Goal: Task Accomplishment & Management: Manage account settings

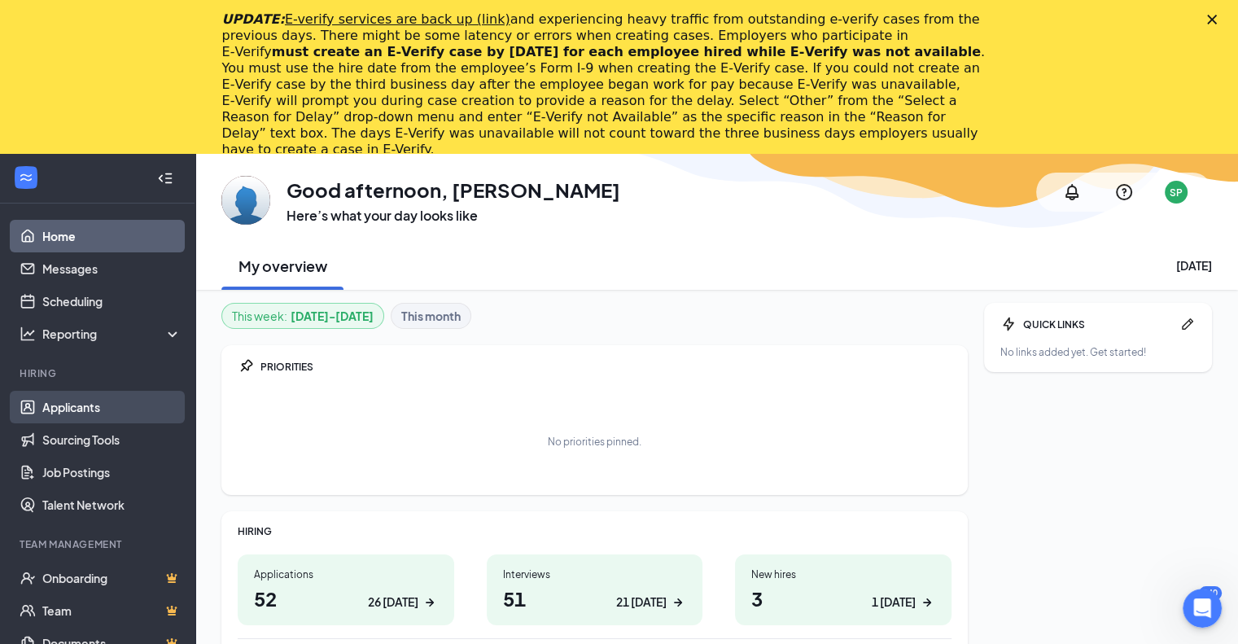
click at [75, 408] on link "Applicants" at bounding box center [111, 407] width 139 height 33
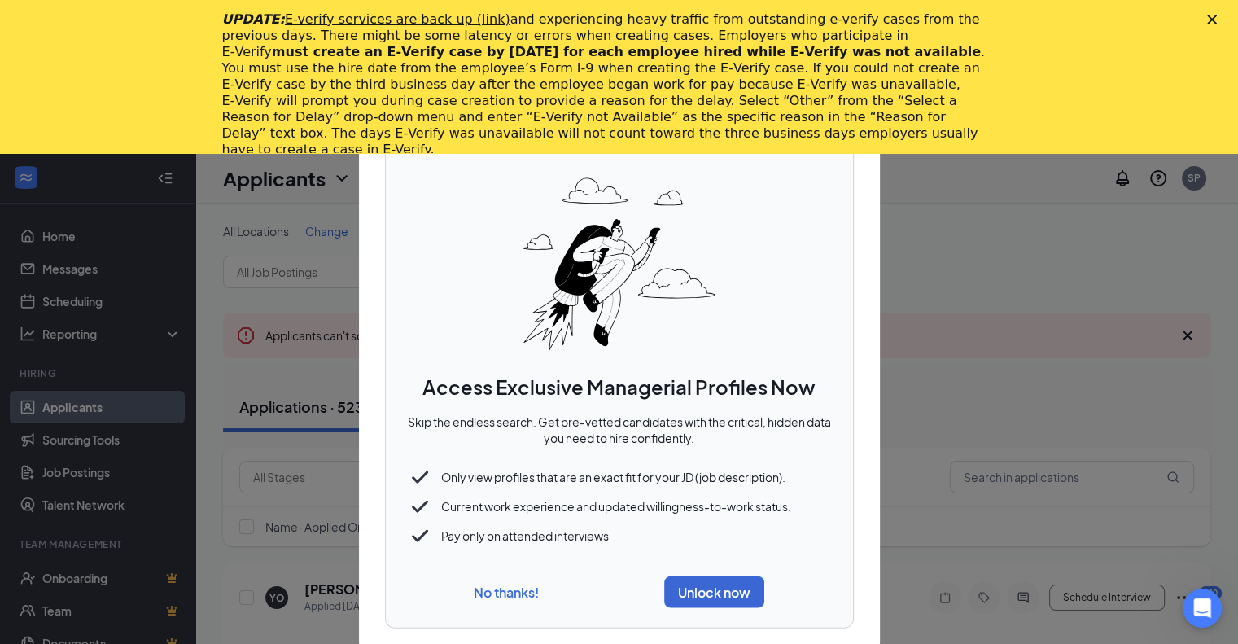
scroll to position [81, 0]
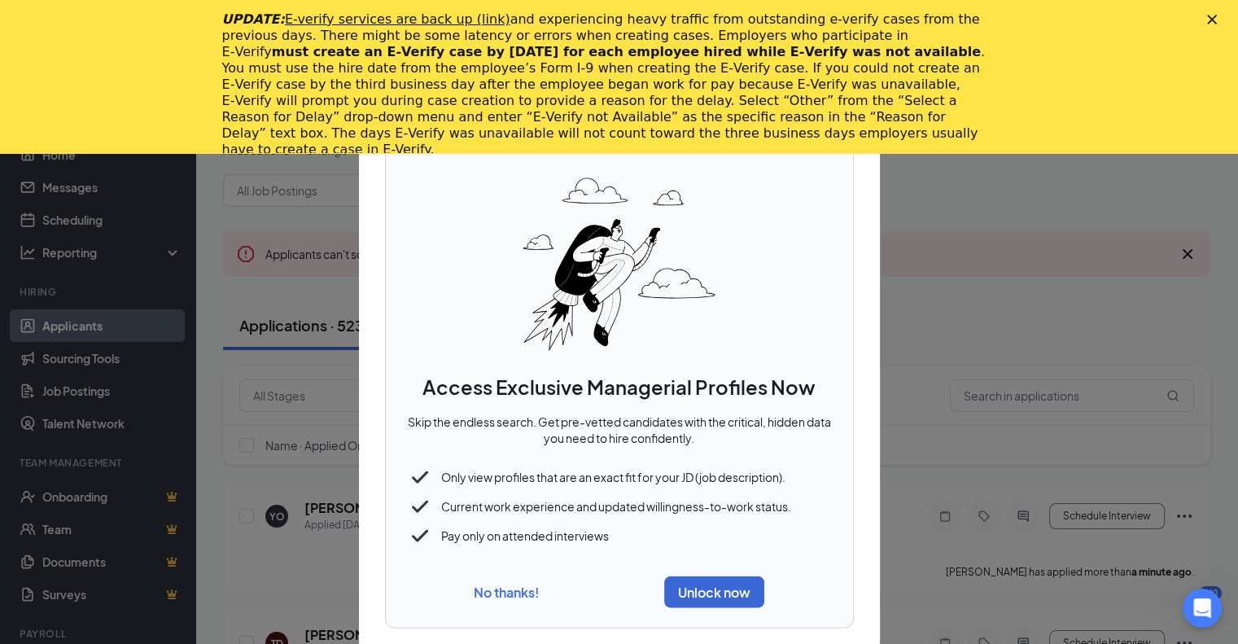
click at [495, 596] on button "No thanks!" at bounding box center [506, 592] width 65 height 17
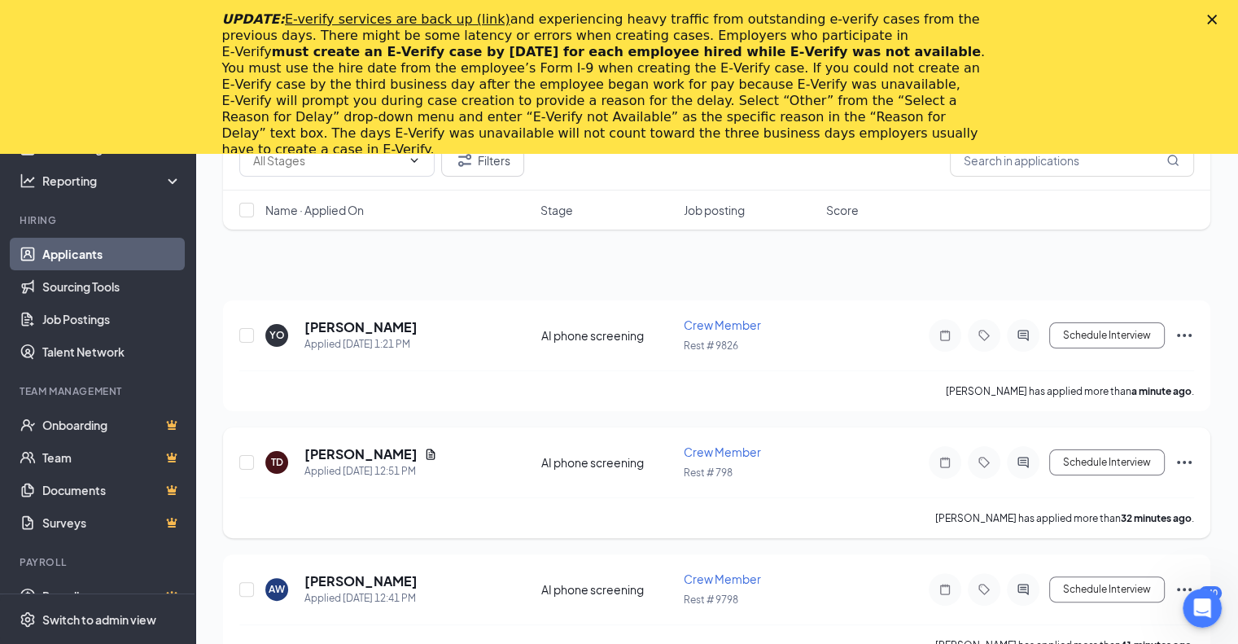
scroll to position [326, 0]
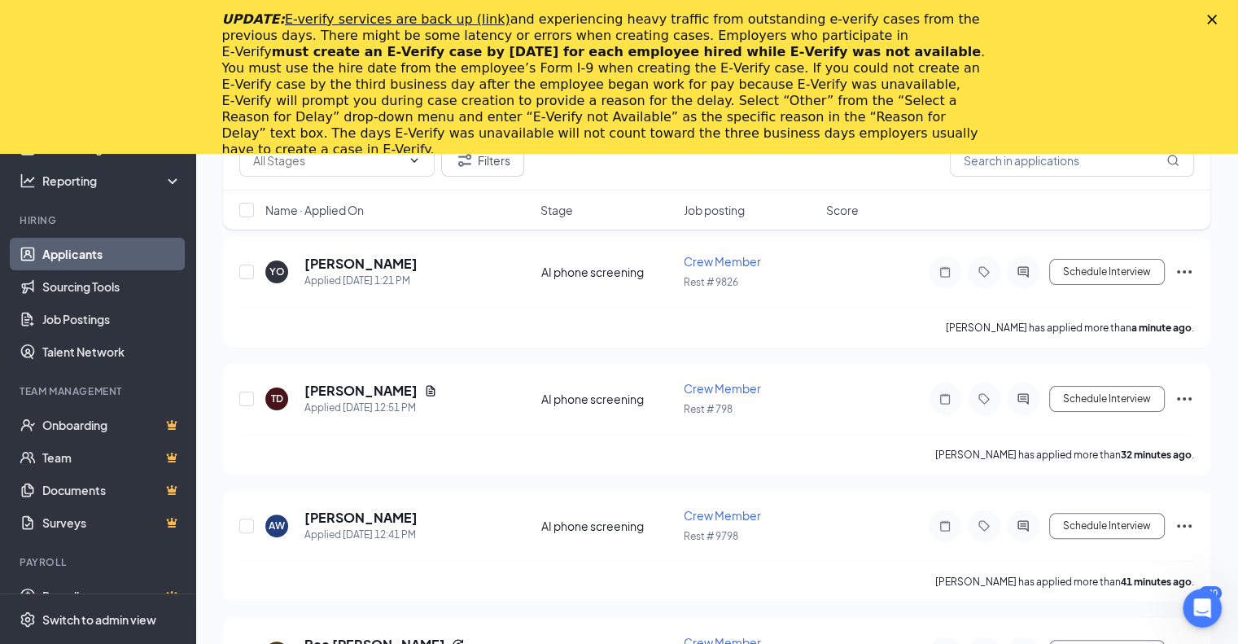
click at [1217, 17] on icon "Close" at bounding box center [1212, 20] width 10 height 10
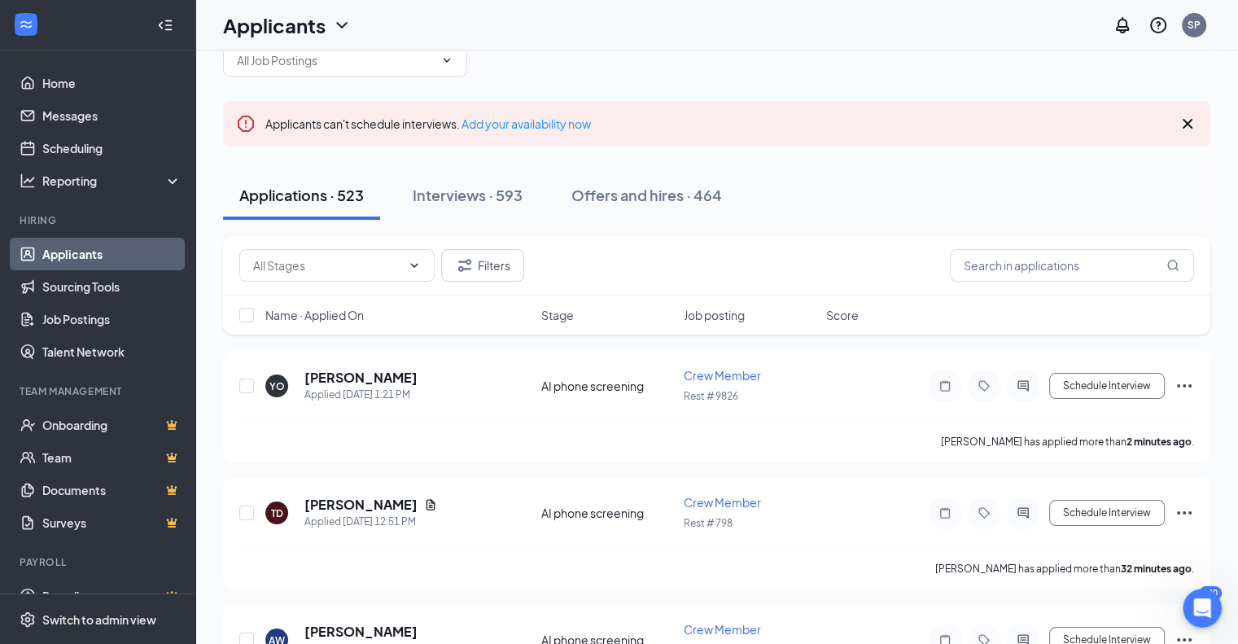
scroll to position [0, 0]
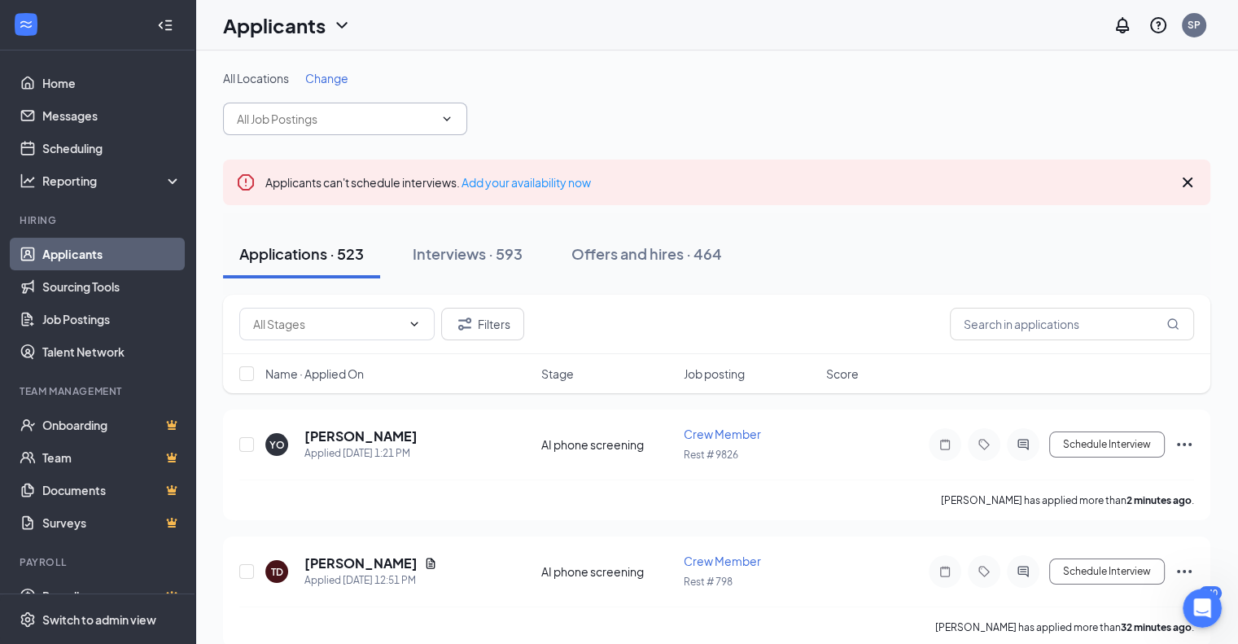
click at [452, 112] on icon "ChevronDown" at bounding box center [446, 118] width 13 height 13
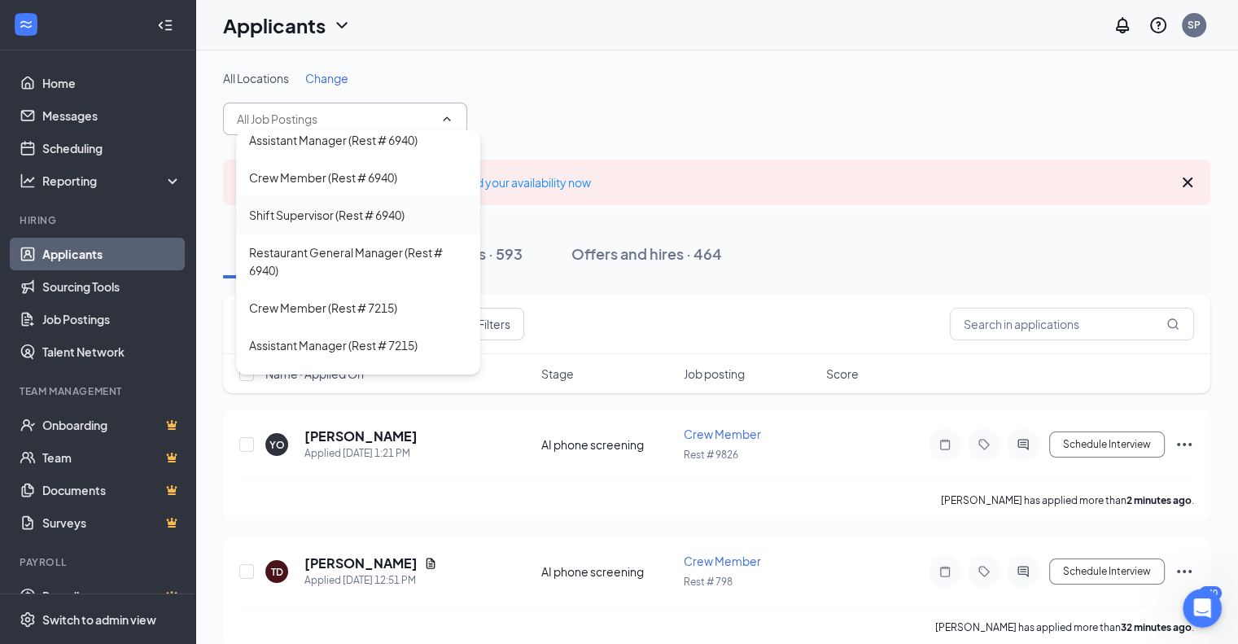
scroll to position [3093, 0]
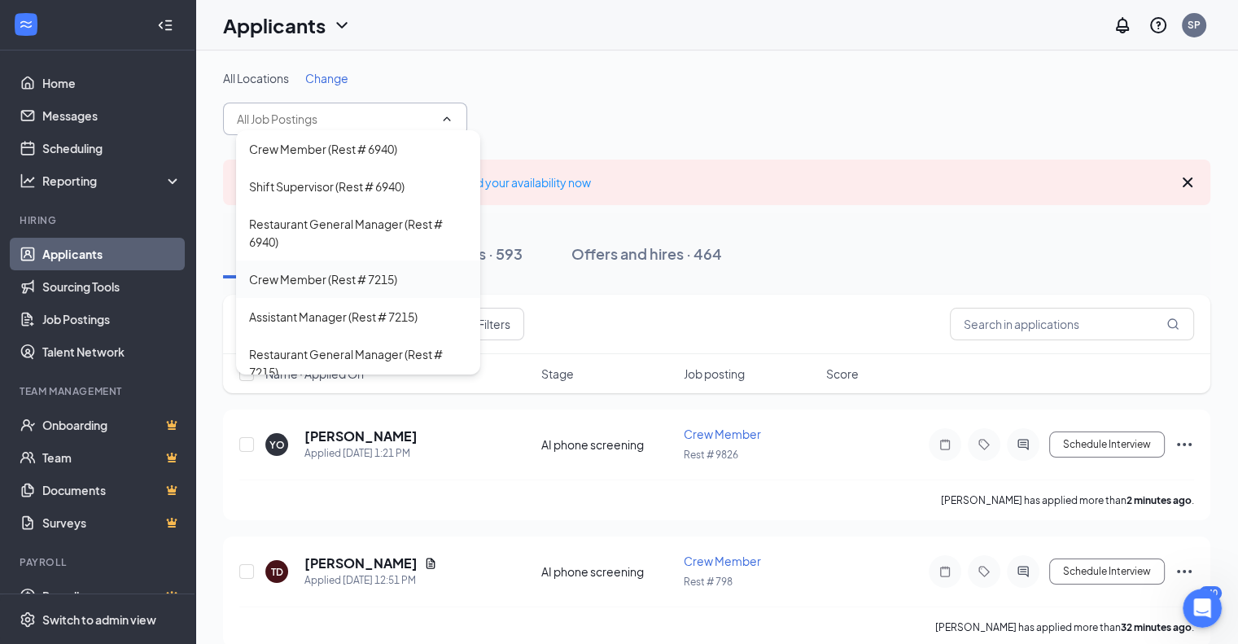
click at [313, 282] on div "Crew Member (Rest # 7215)" at bounding box center [323, 279] width 148 height 18
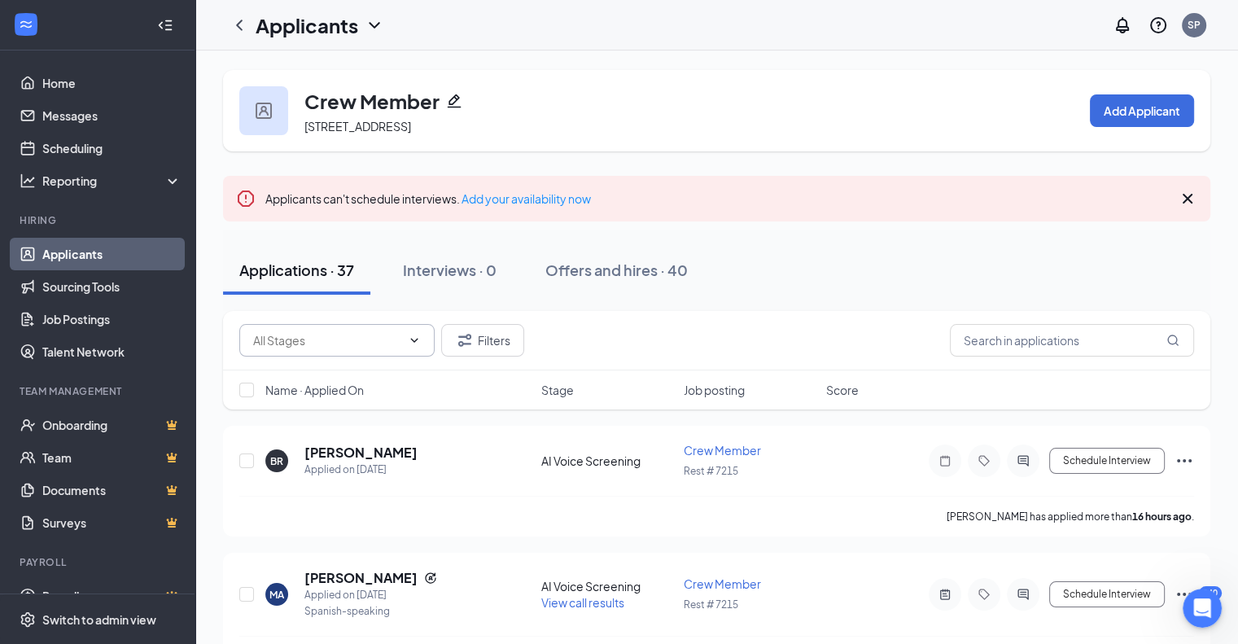
click at [410, 343] on icon "ChevronDown" at bounding box center [414, 340] width 13 height 13
click at [628, 341] on div "AI Voice Screening (37) Filters" at bounding box center [716, 340] width 955 height 33
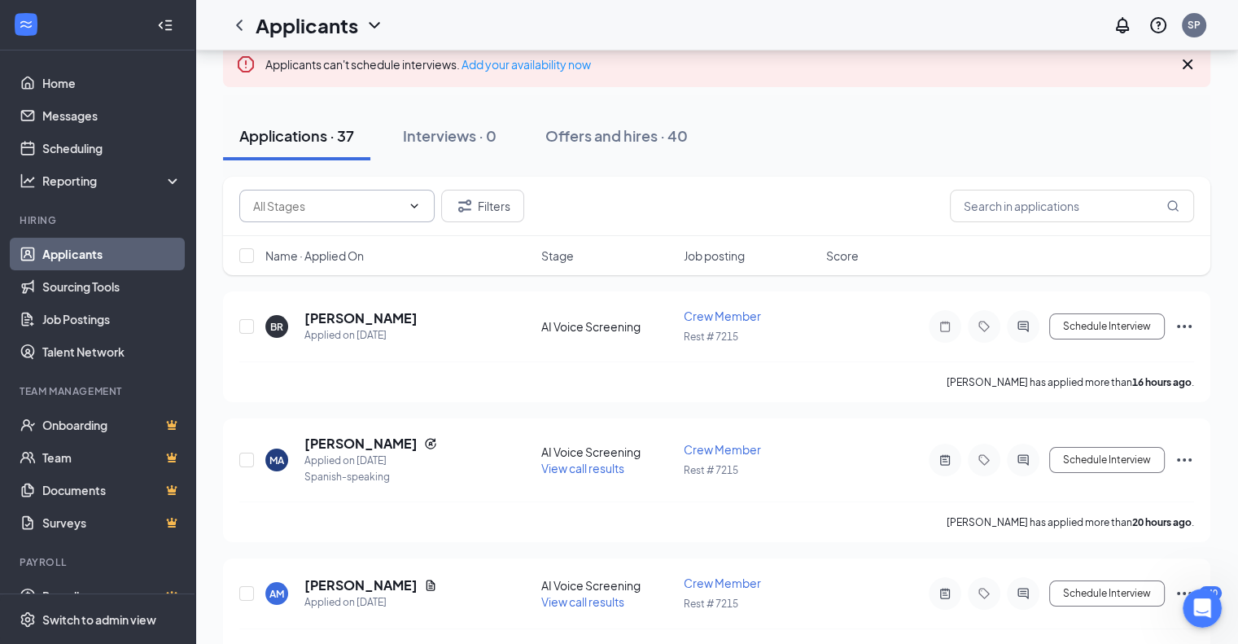
scroll to position [163, 0]
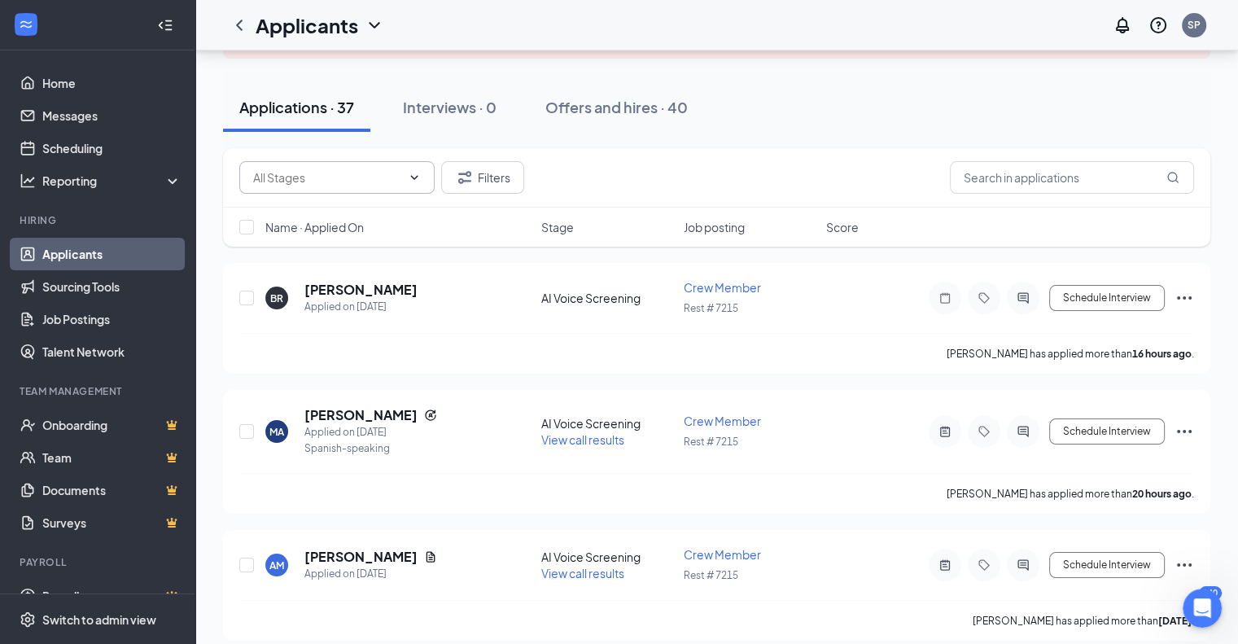
click at [416, 179] on icon "ChevronDown" at bounding box center [414, 177] width 13 height 13
click at [348, 209] on div "AI Voice Screening (37)" at bounding box center [325, 208] width 120 height 18
type input "AI Voice Screening (37)"
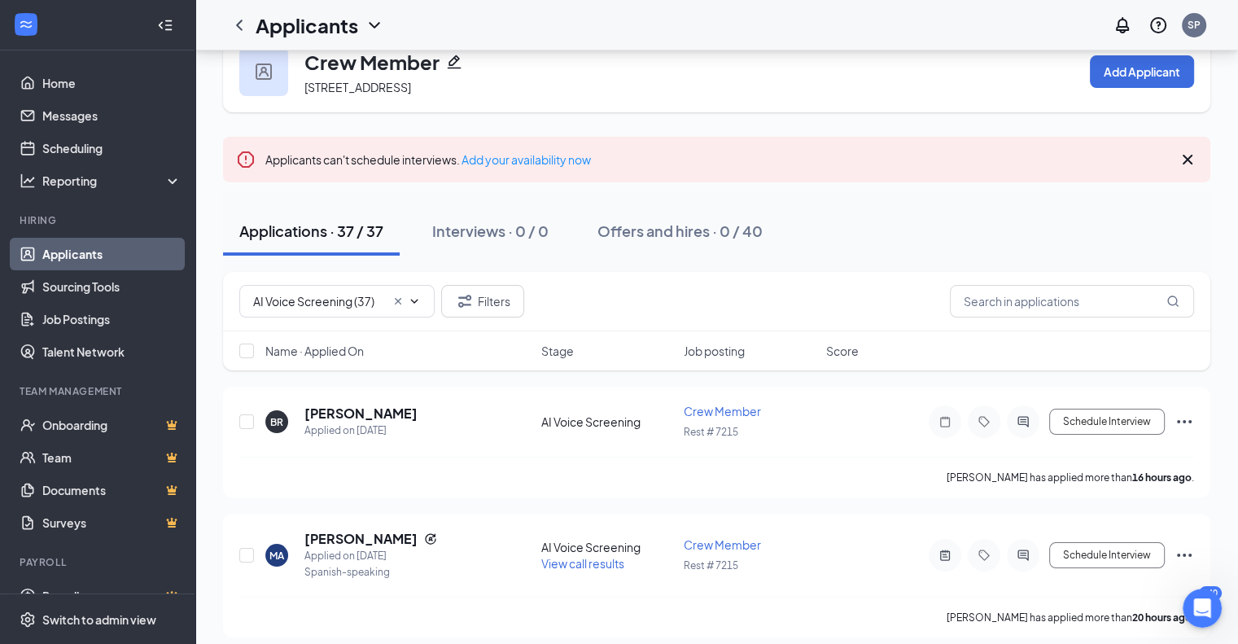
scroll to position [0, 0]
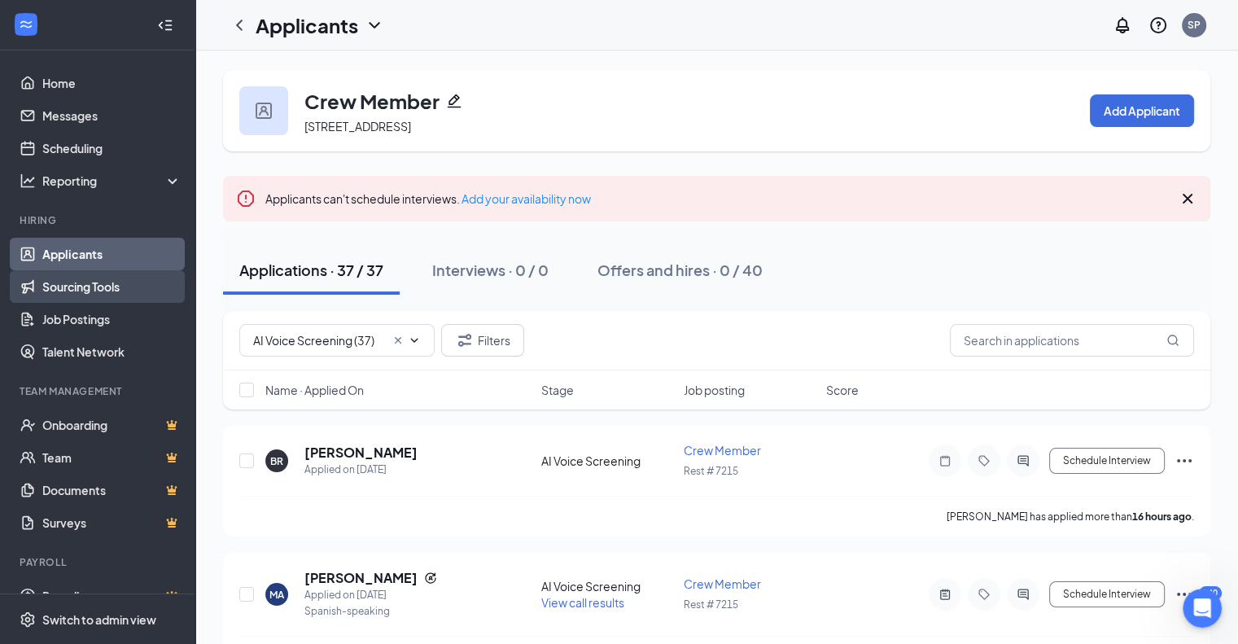
click at [69, 279] on link "Sourcing Tools" at bounding box center [111, 286] width 139 height 33
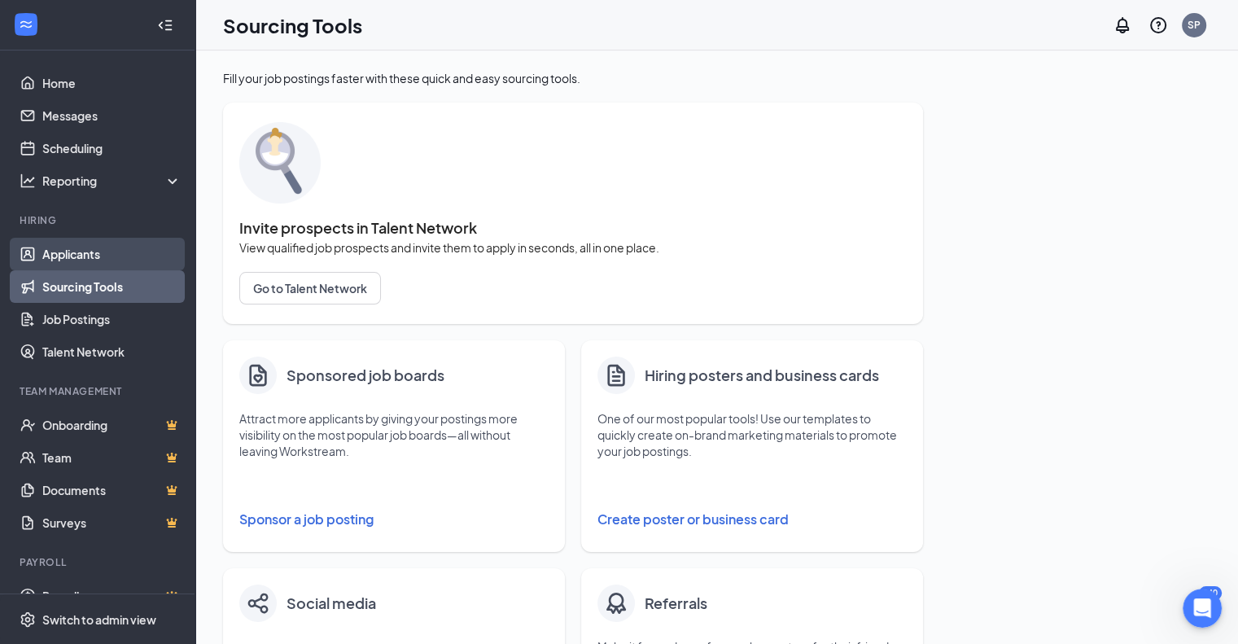
click at [62, 254] on link "Applicants" at bounding box center [111, 254] width 139 height 33
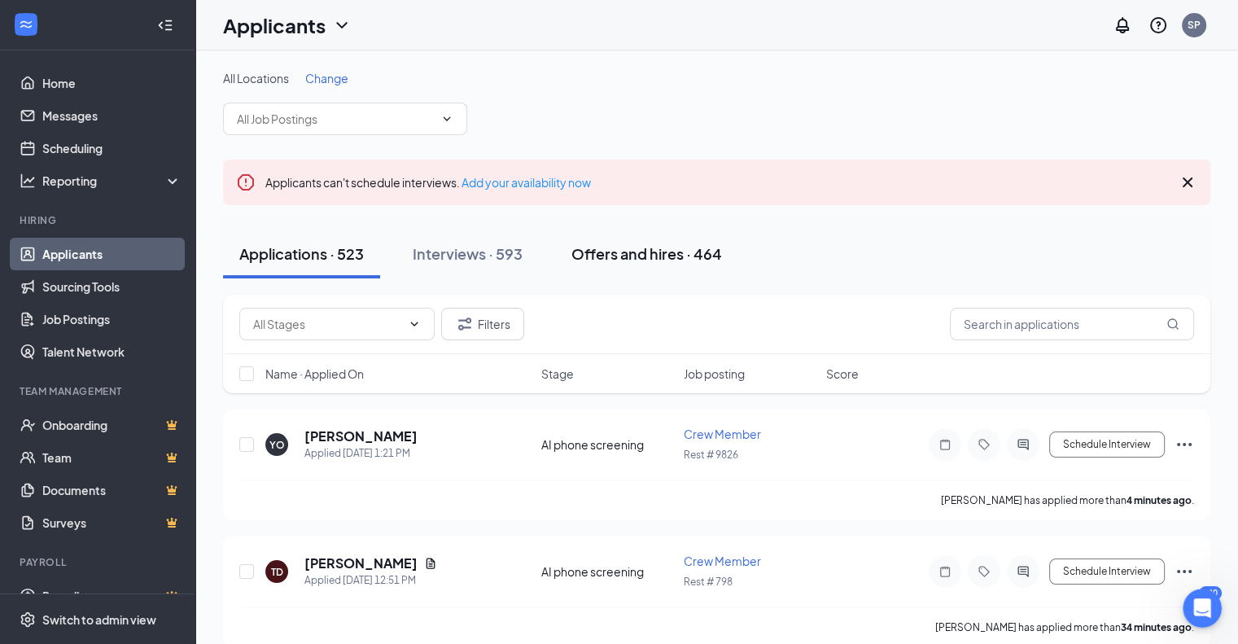
click at [609, 253] on div "Offers and hires · 464" at bounding box center [646, 253] width 151 height 20
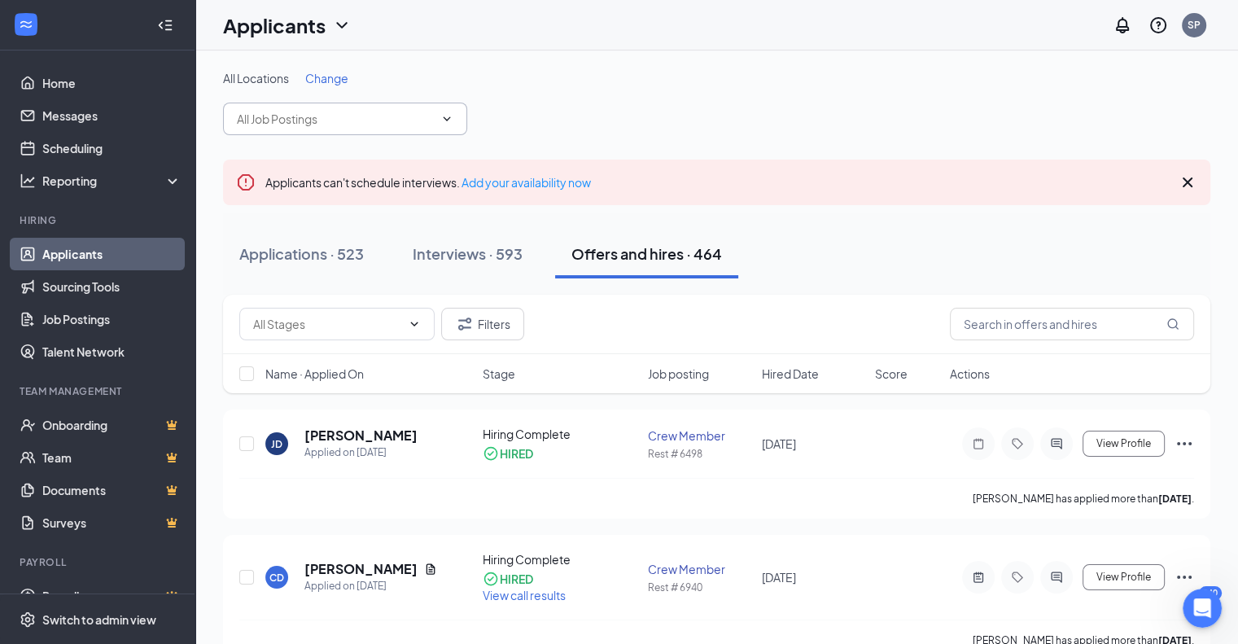
click at [446, 122] on icon "ChevronDown" at bounding box center [446, 118] width 13 height 13
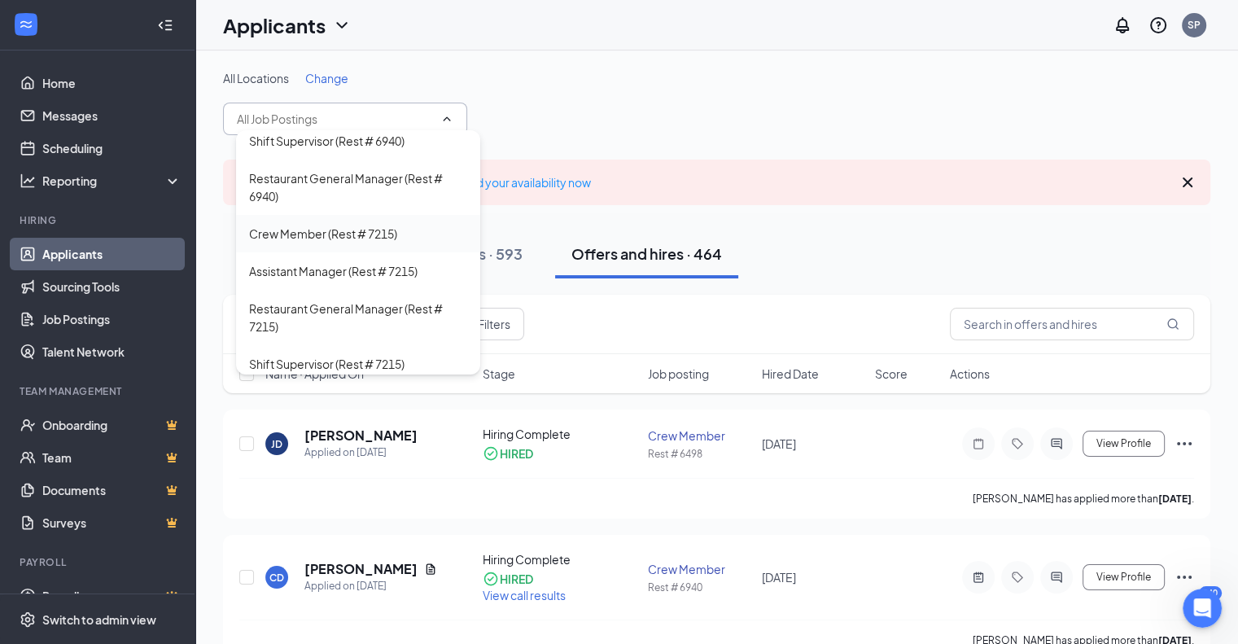
scroll to position [3175, 0]
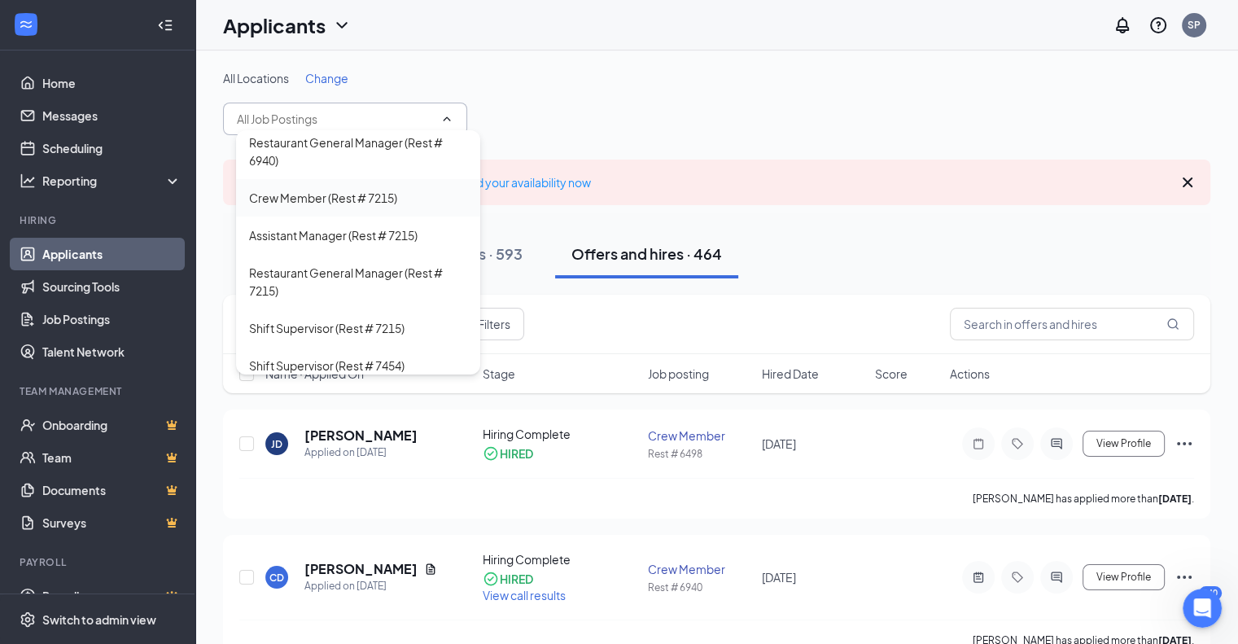
click at [321, 198] on div "Crew Member (Rest # 7215)" at bounding box center [323, 198] width 148 height 18
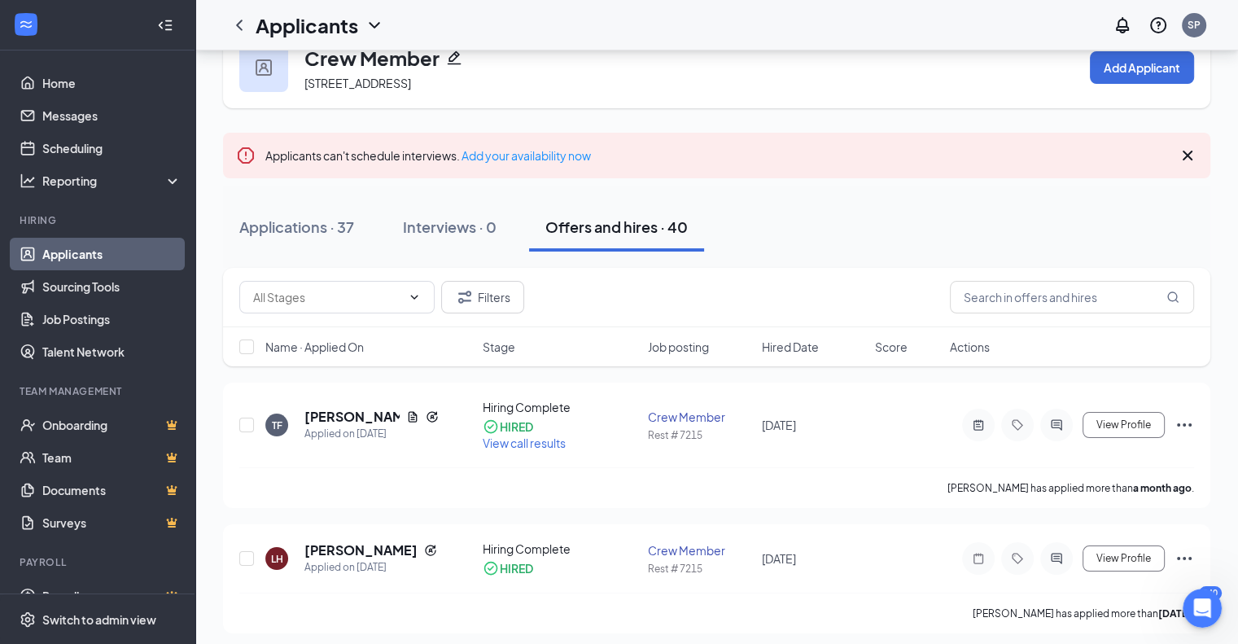
scroll to position [81, 0]
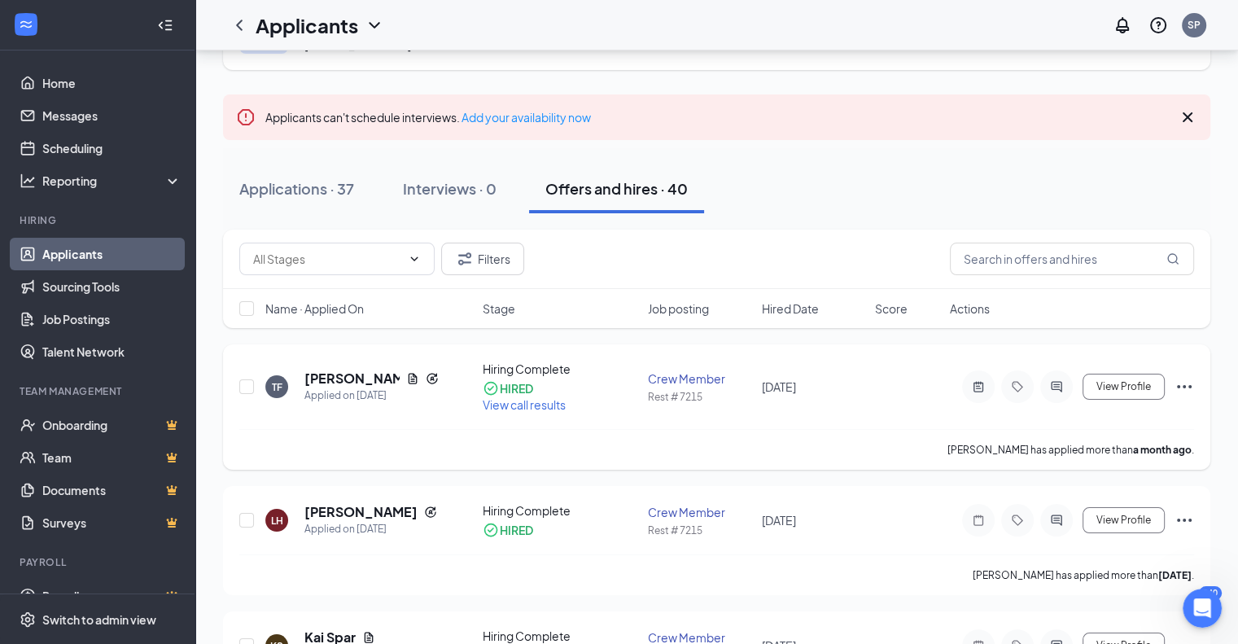
click at [1182, 385] on icon "Ellipses" at bounding box center [1185, 387] width 20 height 20
click at [913, 373] on div "TF Tahjae Franklin Applied on [DATE] Hiring Complete HIRED View call results Cr…" at bounding box center [716, 395] width 955 height 68
click at [1179, 384] on icon "Ellipses" at bounding box center [1185, 387] width 20 height 20
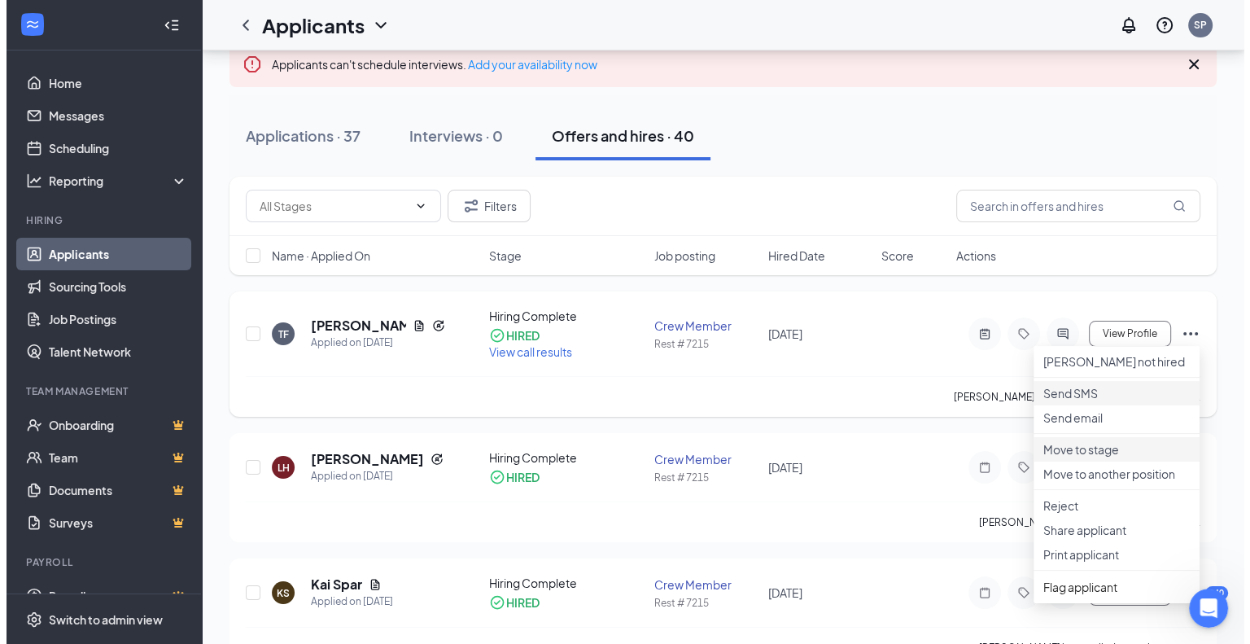
scroll to position [163, 0]
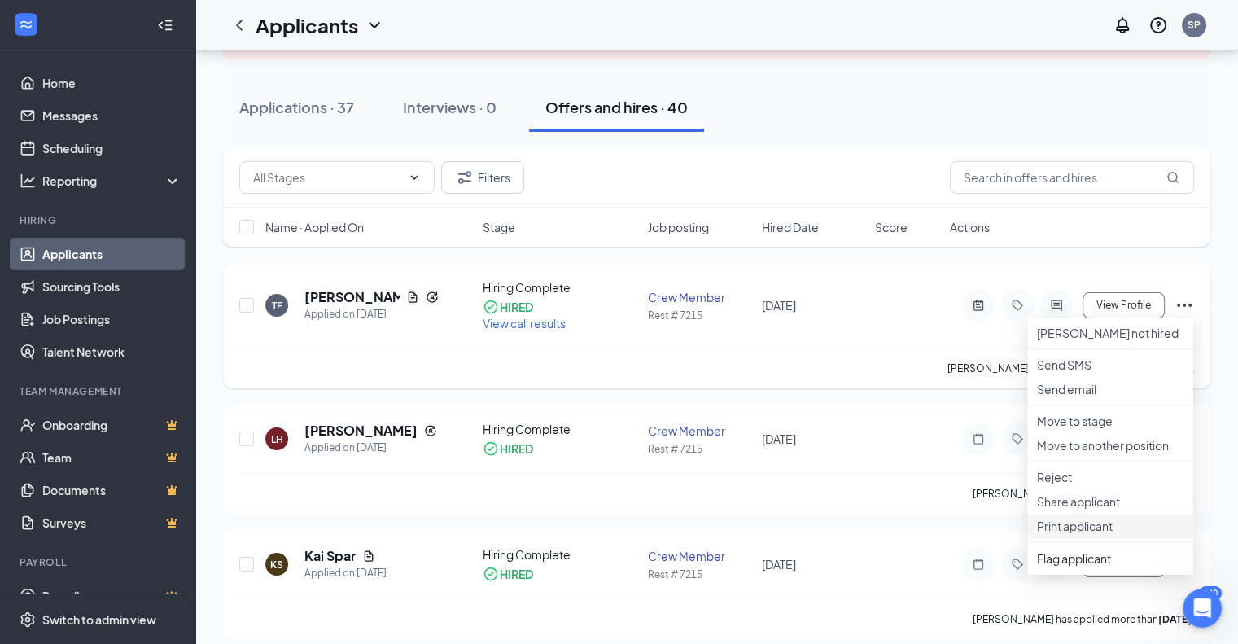
click at [1068, 534] on p "Print applicant" at bounding box center [1110, 526] width 147 height 16
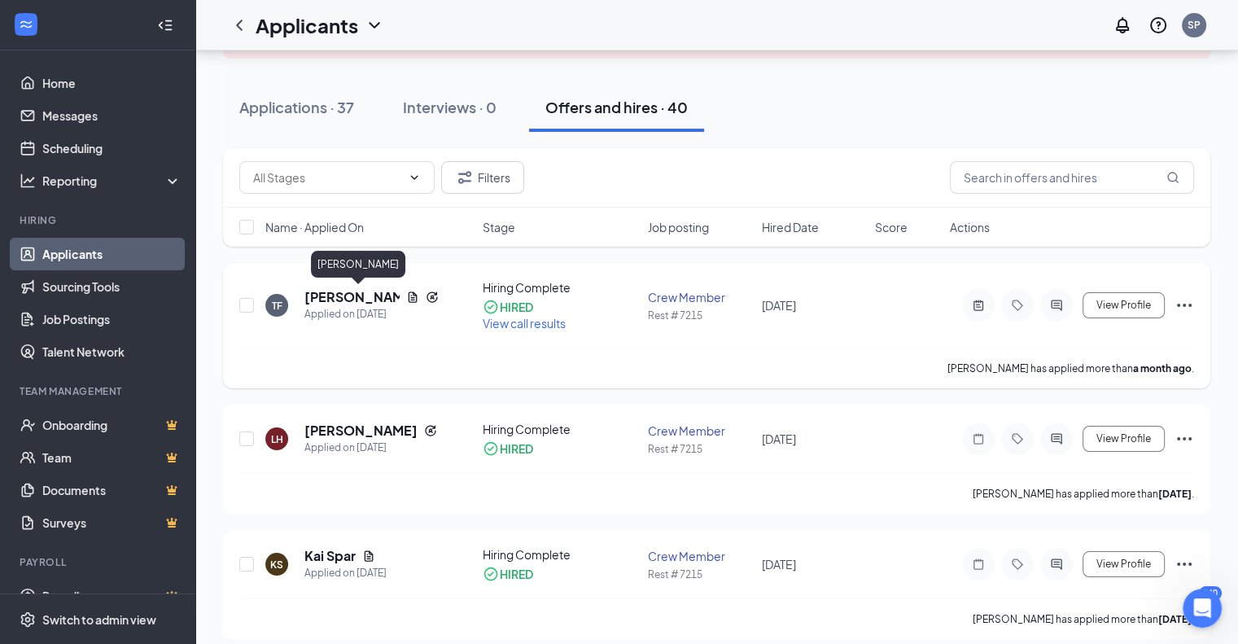
click at [339, 293] on h5 "[PERSON_NAME]" at bounding box center [351, 297] width 95 height 18
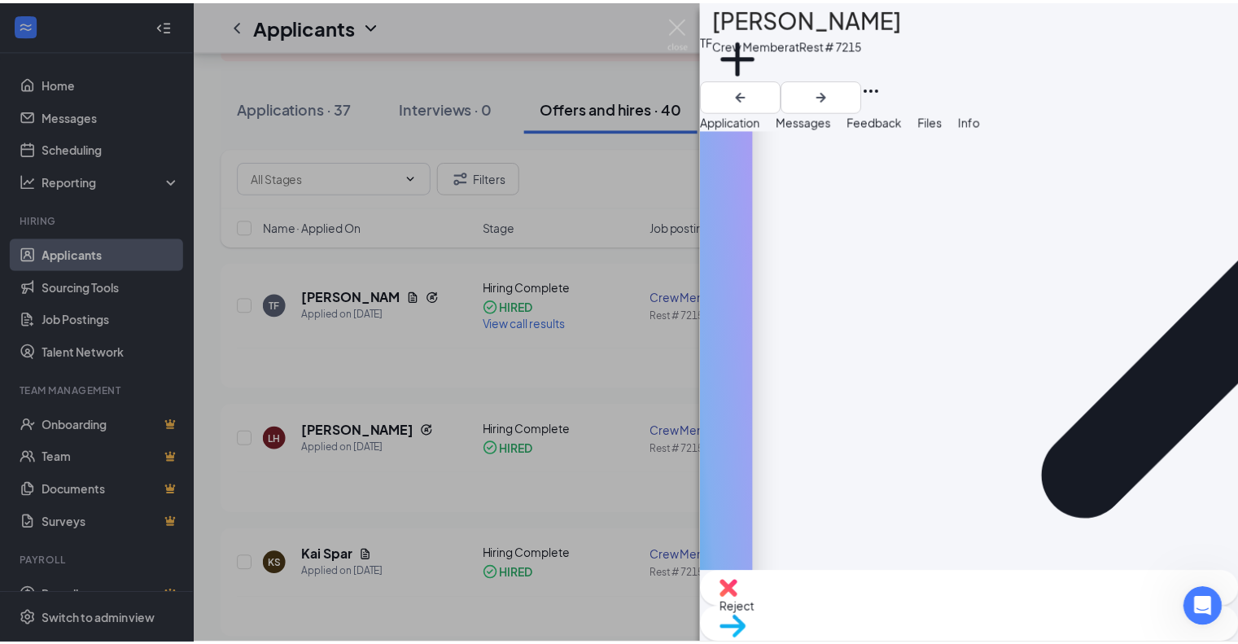
scroll to position [326, 0]
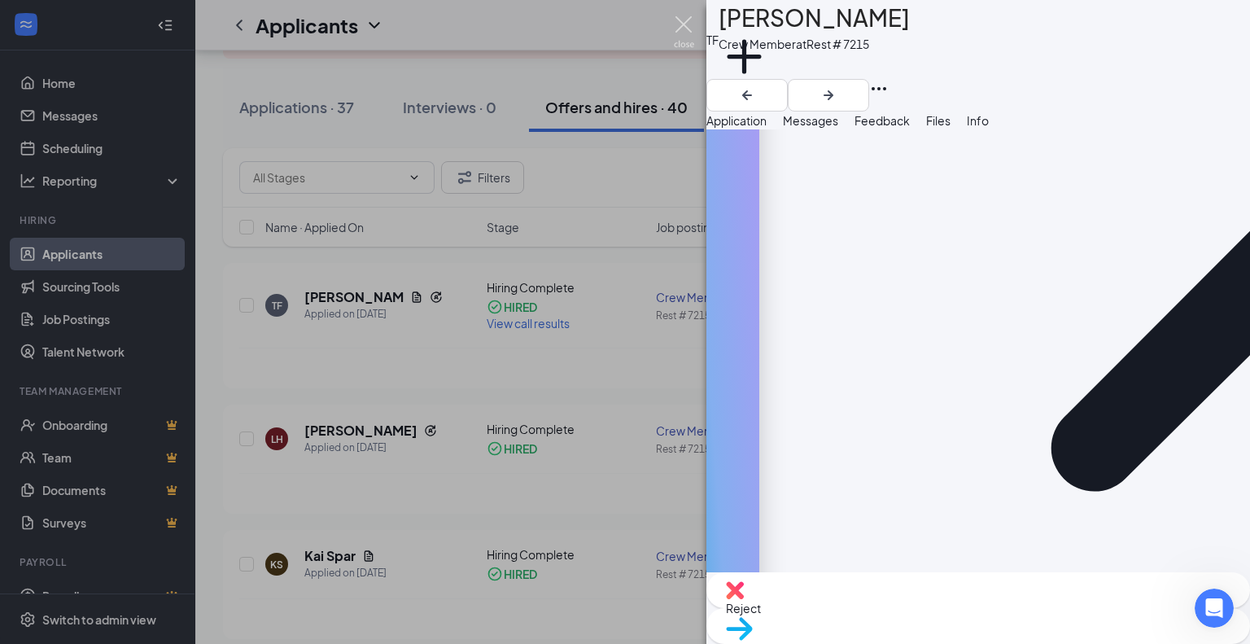
click at [687, 27] on img at bounding box center [684, 32] width 20 height 32
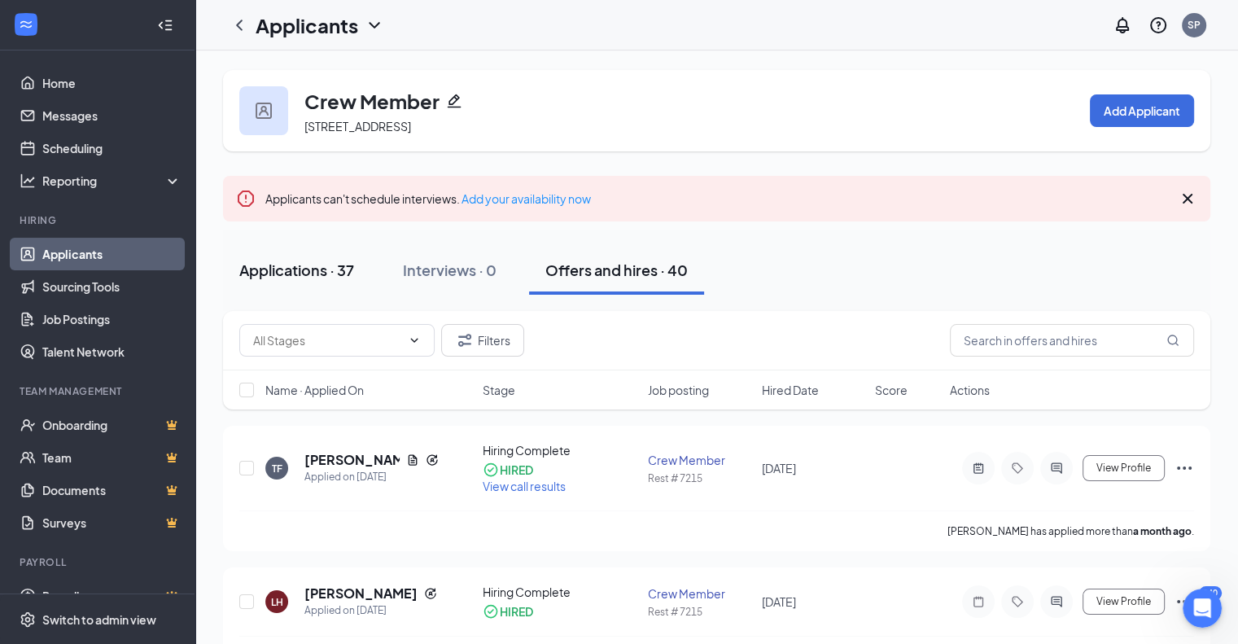
click at [286, 273] on div "Applications · 37" at bounding box center [296, 270] width 115 height 20
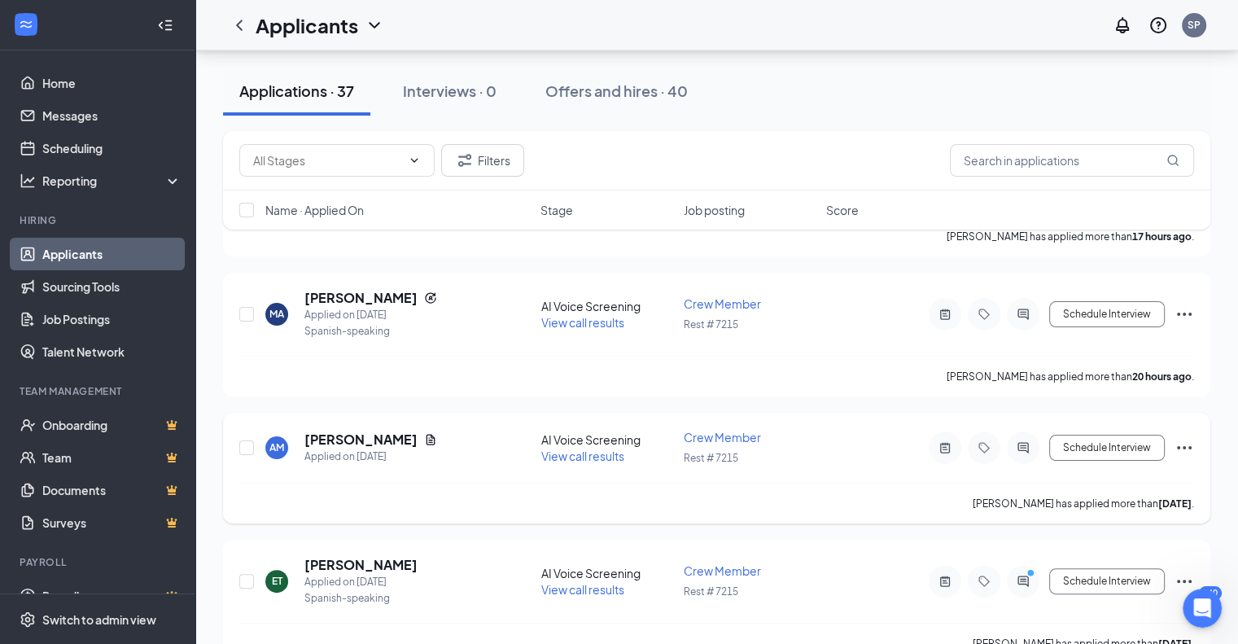
scroll to position [163, 0]
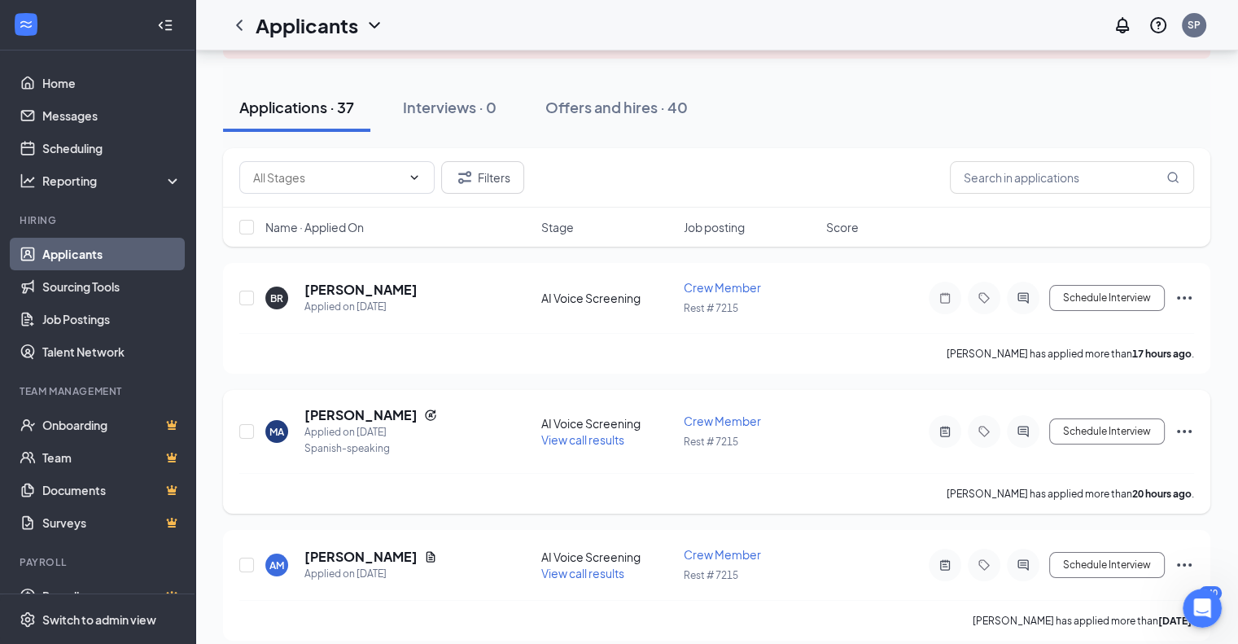
click at [574, 442] on span "View call results" at bounding box center [582, 439] width 83 height 15
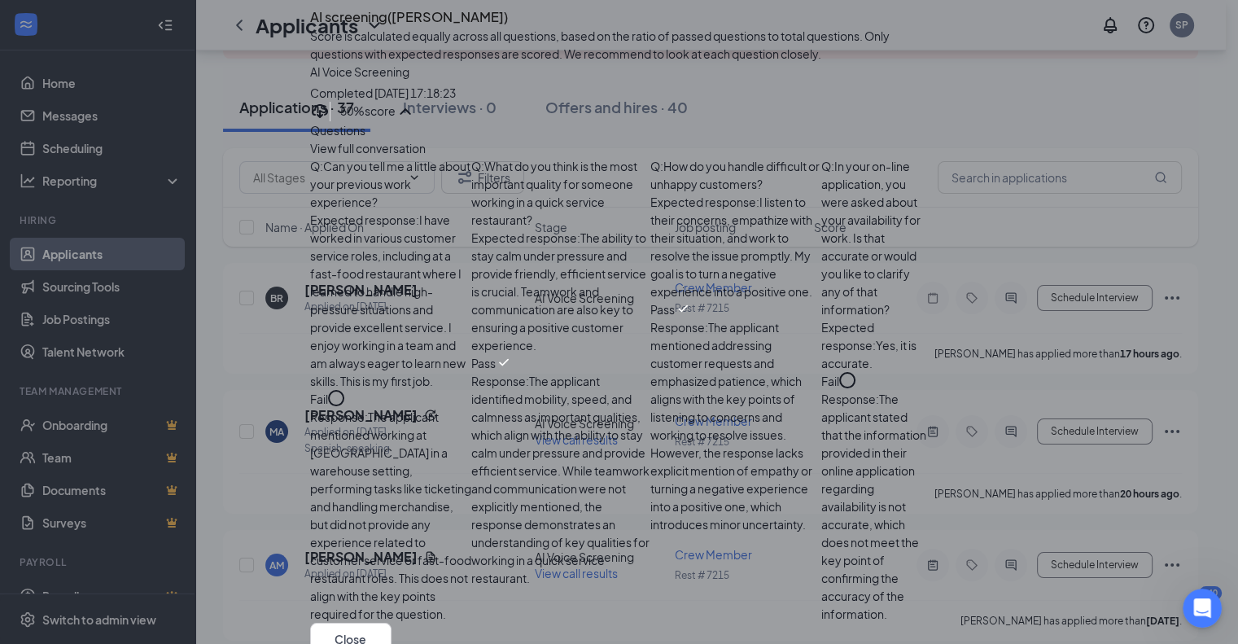
click at [324, 17] on icon "Cross" at bounding box center [319, 12] width 10 height 10
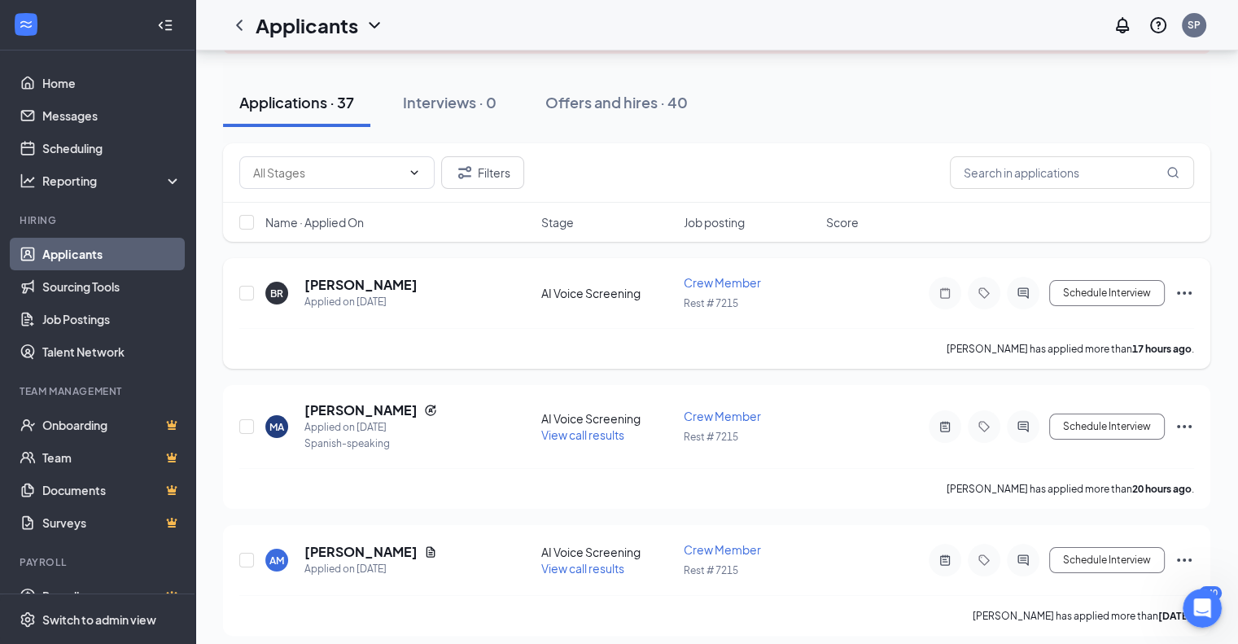
scroll to position [244, 0]
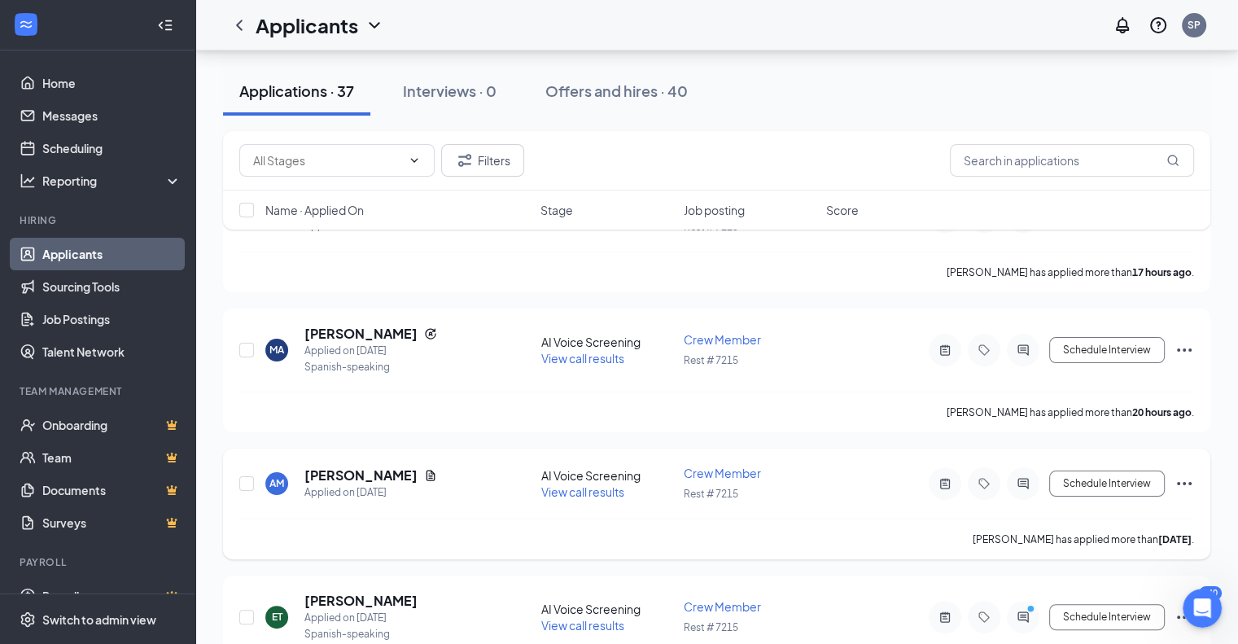
click at [573, 491] on span "View call results" at bounding box center [582, 491] width 83 height 15
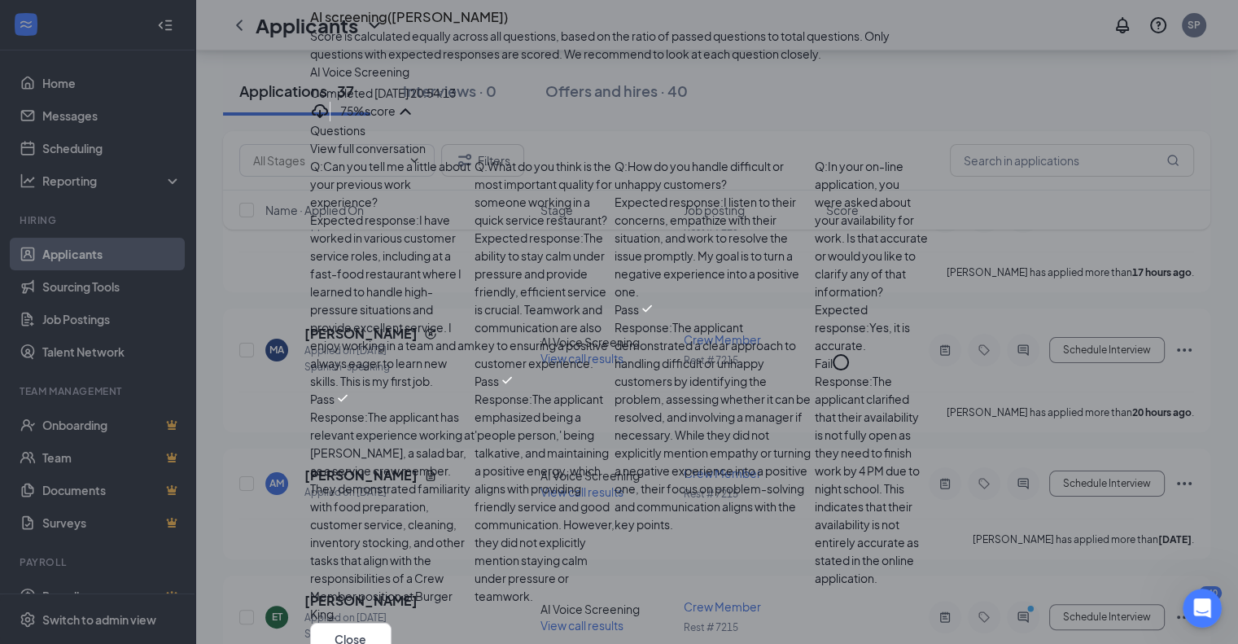
click at [310, 2] on icon "Cross" at bounding box center [310, 2] width 0 height 0
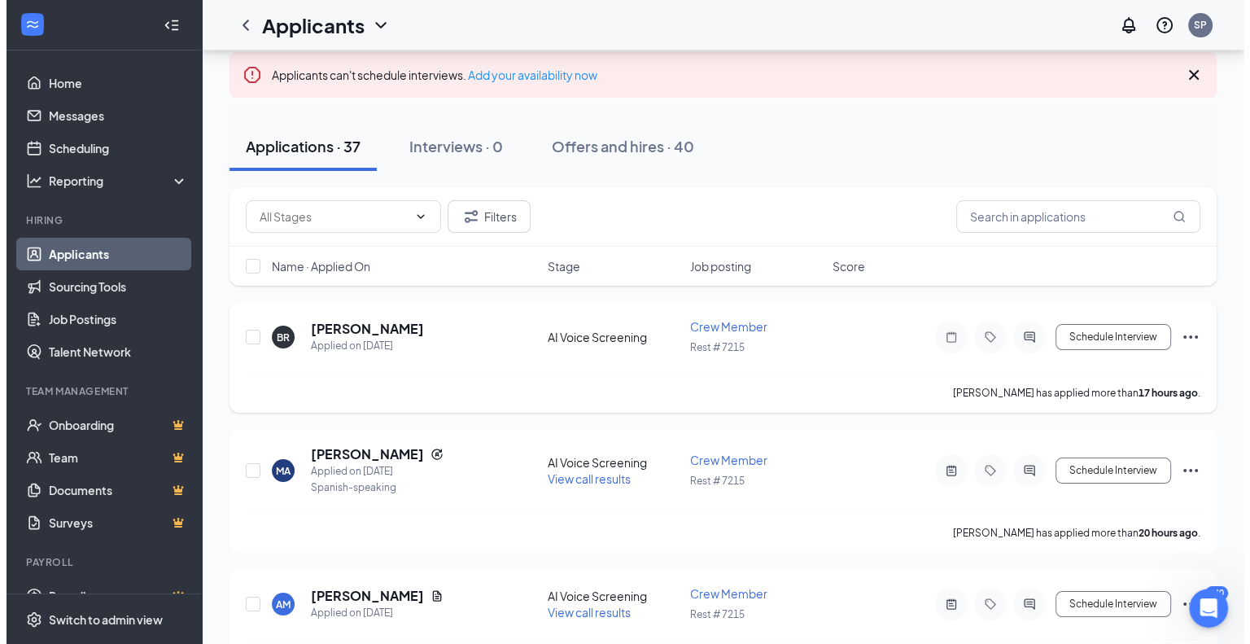
scroll to position [163, 0]
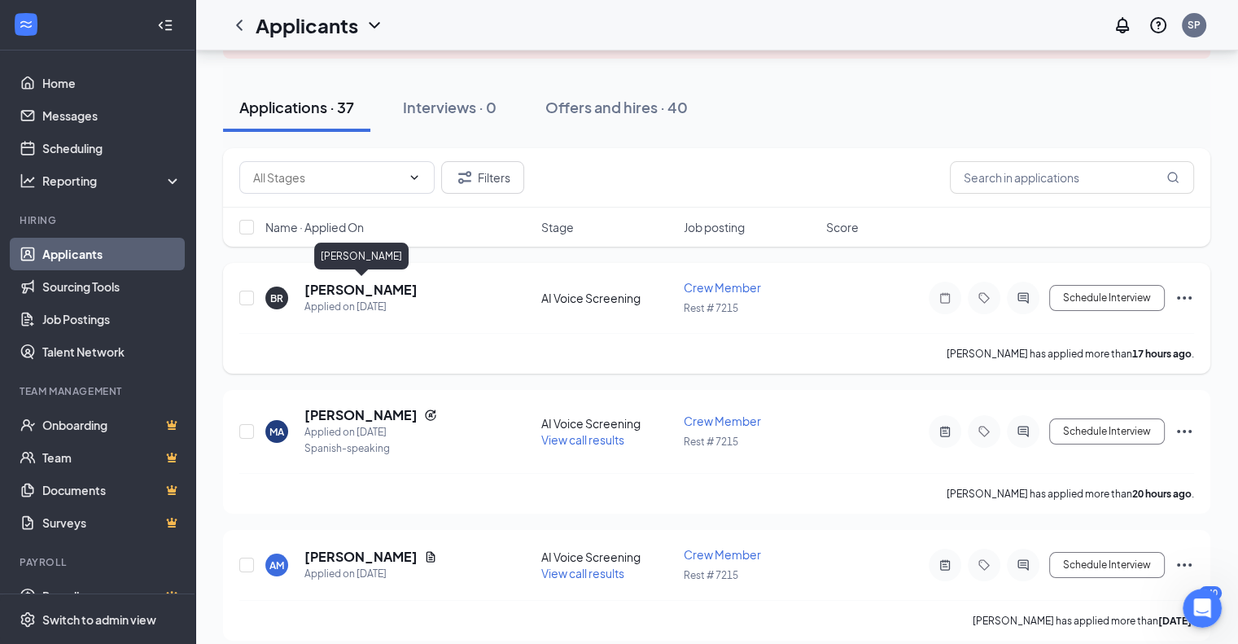
click at [339, 291] on h5 "[PERSON_NAME]" at bounding box center [360, 290] width 113 height 18
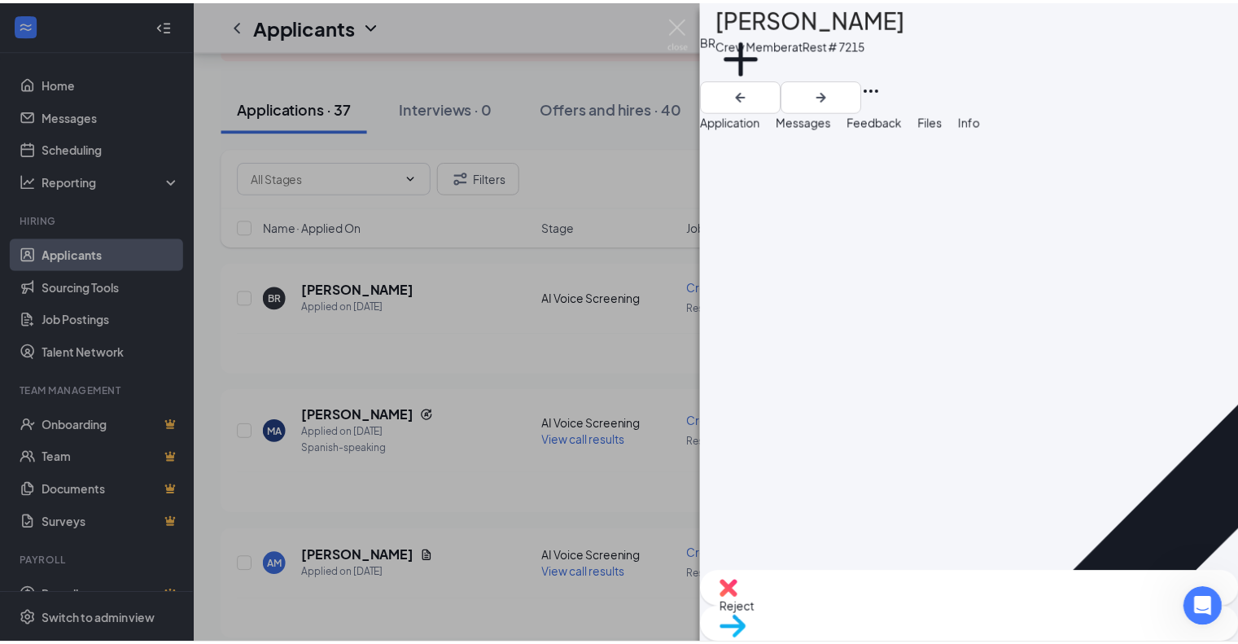
scroll to position [244, 0]
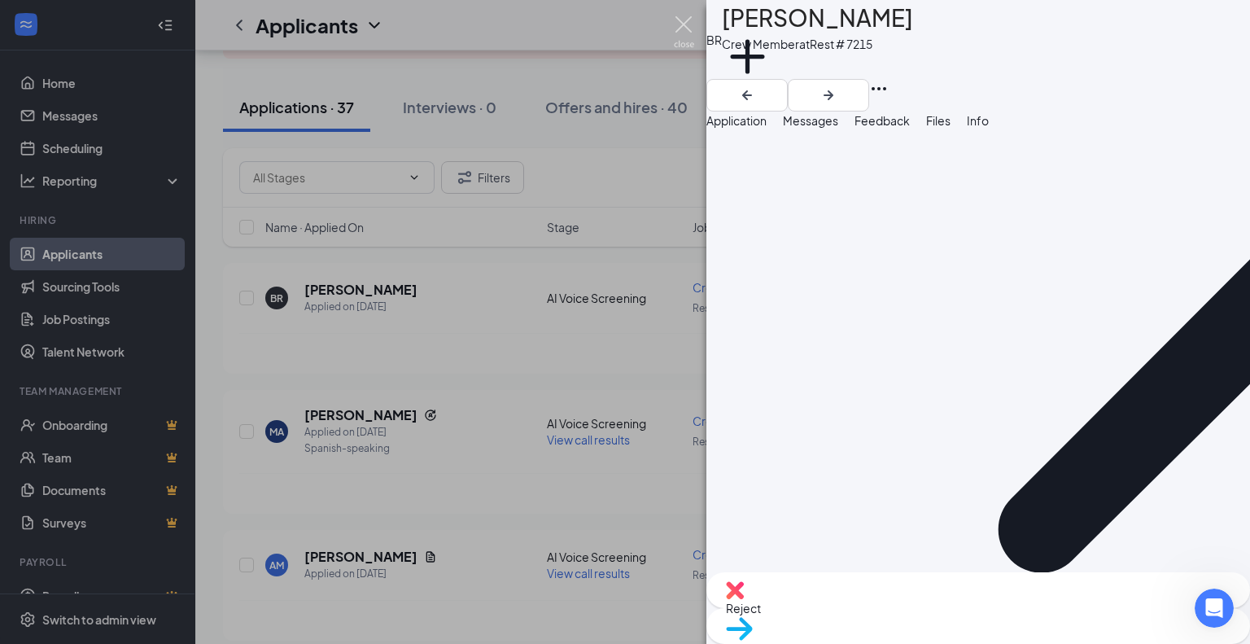
click at [683, 22] on img at bounding box center [684, 32] width 20 height 32
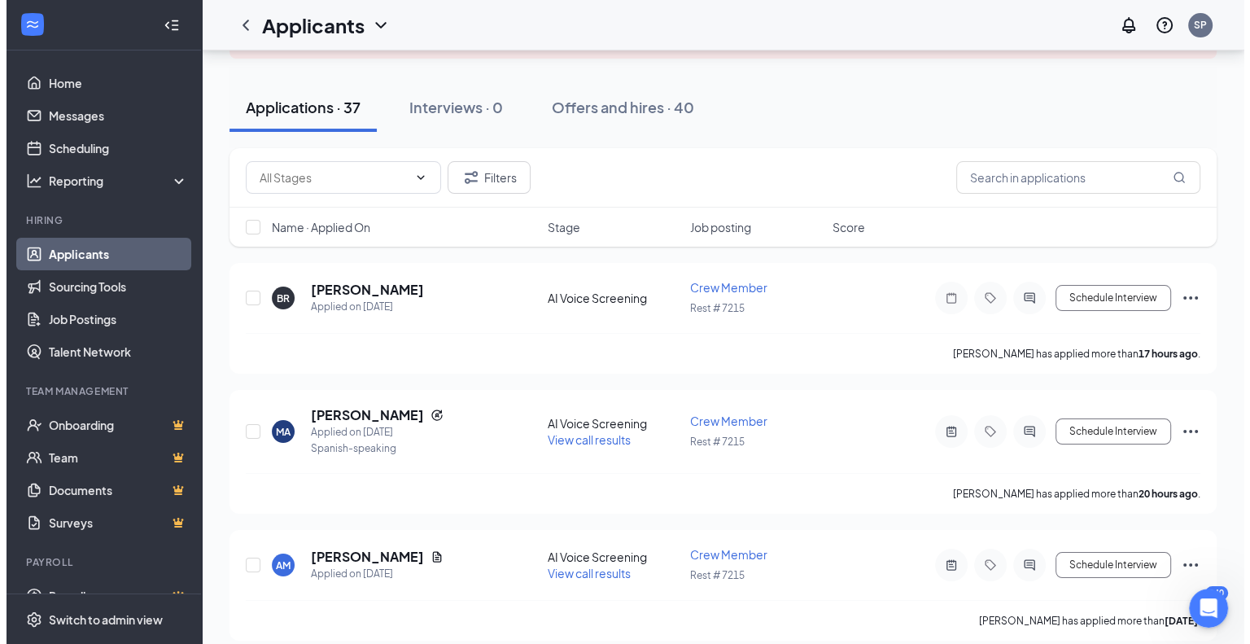
scroll to position [244, 0]
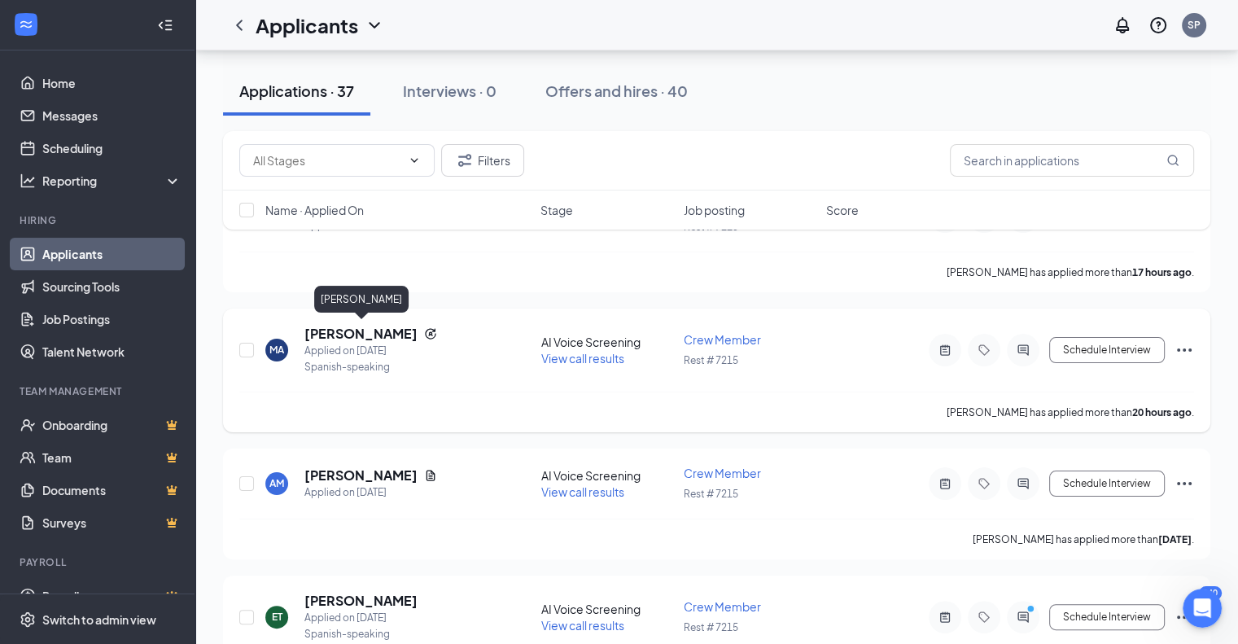
click at [360, 333] on h5 "[PERSON_NAME]" at bounding box center [360, 334] width 113 height 18
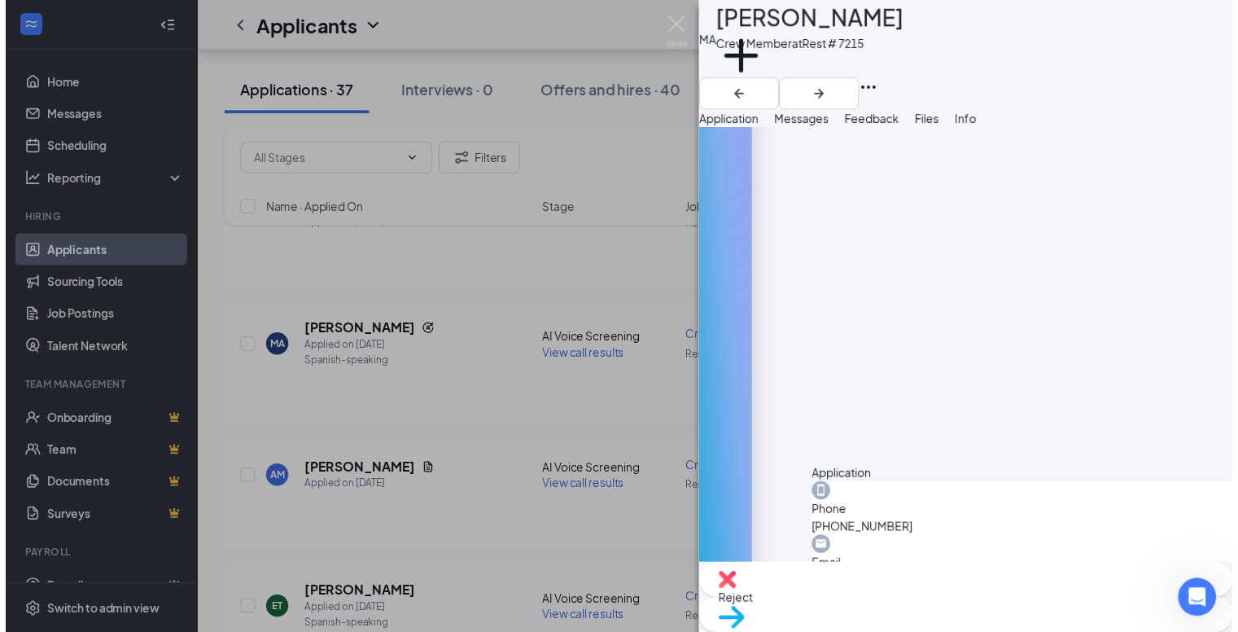
scroll to position [710, 0]
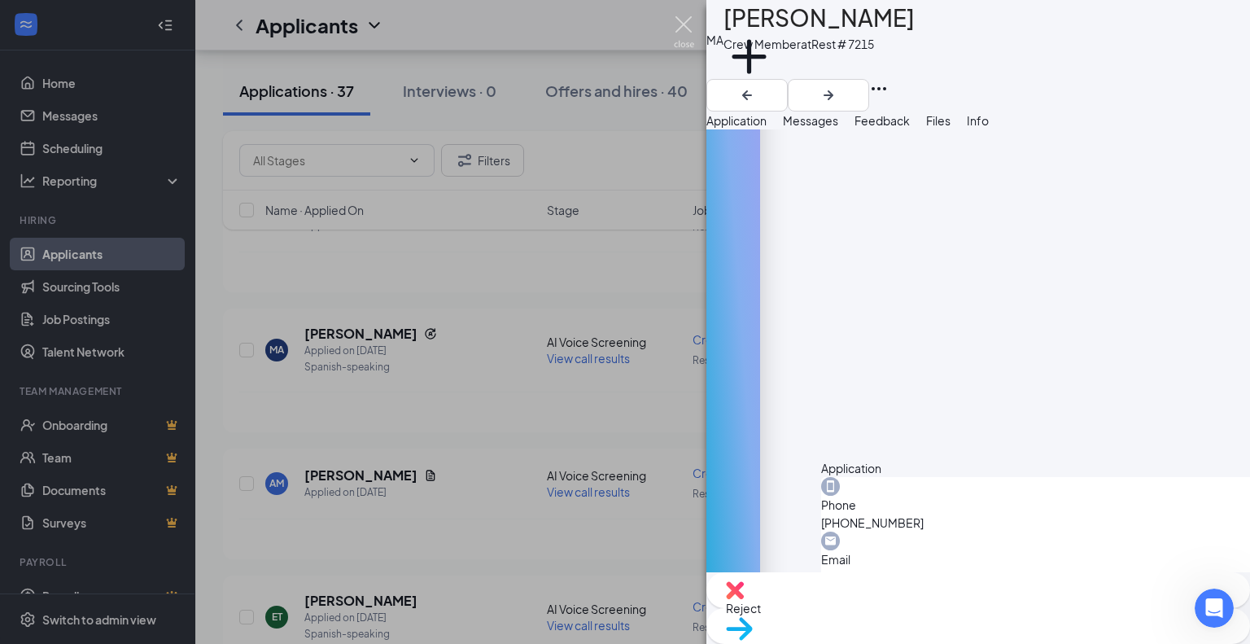
click at [691, 21] on img at bounding box center [684, 32] width 20 height 32
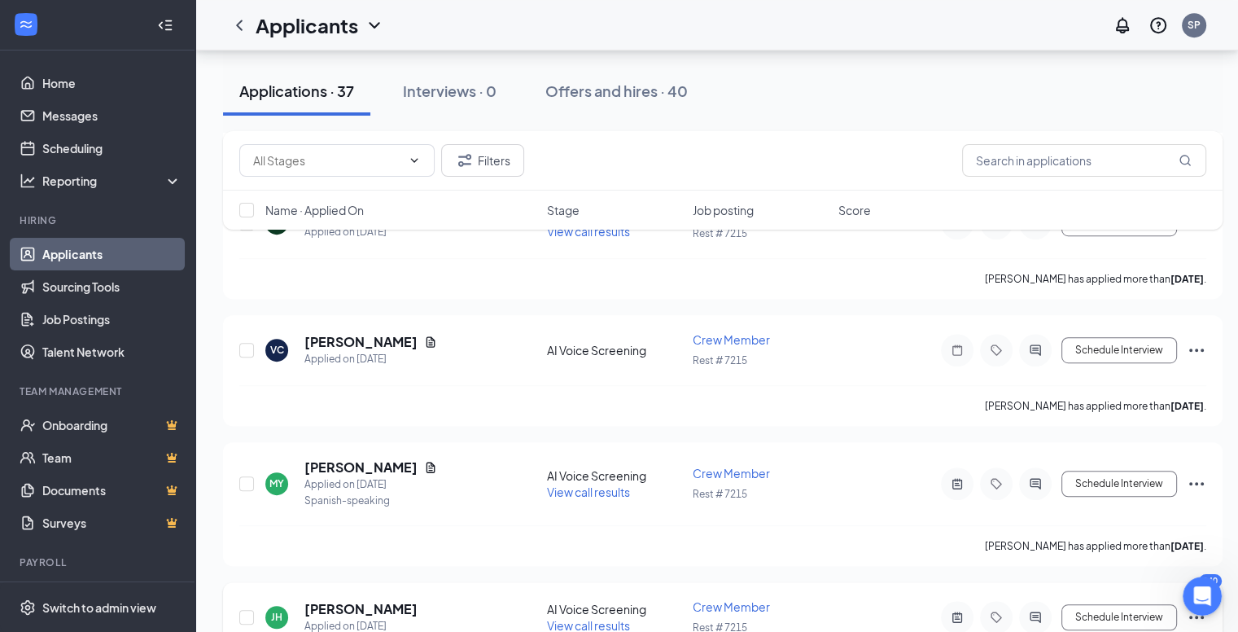
scroll to position [895, 0]
